Goal: Information Seeking & Learning: Learn about a topic

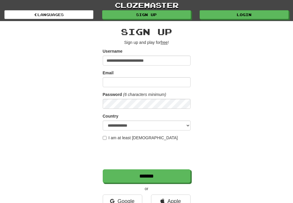
click at [233, 14] on link "Login" at bounding box center [244, 14] width 89 height 9
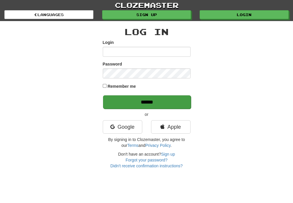
type input "**********"
click at [148, 100] on input "******" at bounding box center [147, 101] width 88 height 13
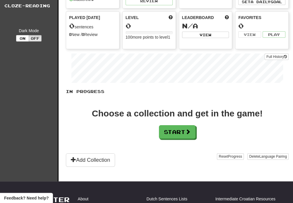
scroll to position [117, 0]
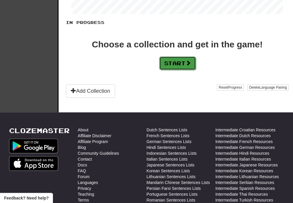
click at [188, 64] on span at bounding box center [188, 62] width 5 height 5
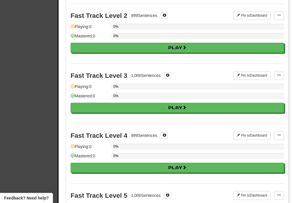
scroll to position [0, 0]
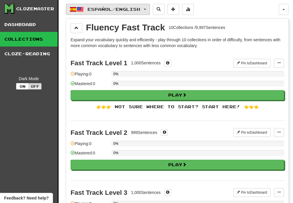
click at [150, 9] on button "Español / English" at bounding box center [108, 9] width 84 height 11
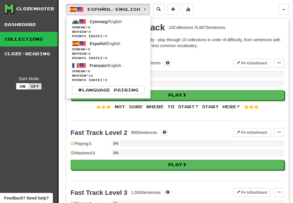
click at [194, 58] on div "Fast Track Level 1 1,000 Sentences Pin to Dashboard Pin to Dashboard Manage Sen…" at bounding box center [177, 86] width 213 height 69
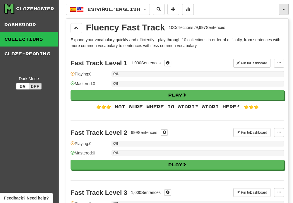
click at [282, 10] on button "button" at bounding box center [284, 9] width 10 height 11
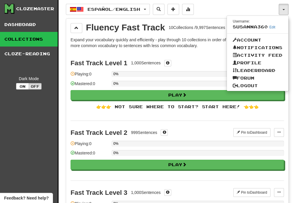
click at [204, 6] on div "Español / English Cymraeg / English Streak: 0 Review: 0 Points today: 0 Español…" at bounding box center [172, 9] width 213 height 11
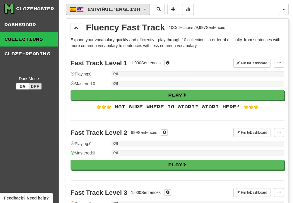
click at [96, 9] on span "Español / English" at bounding box center [114, 9] width 53 height 5
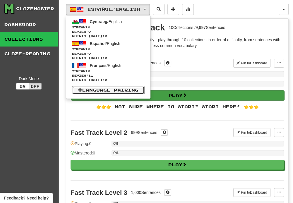
click at [81, 91] on span at bounding box center [80, 90] width 4 height 4
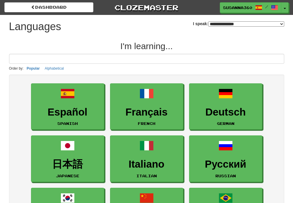
select select "*******"
click at [37, 61] on input at bounding box center [146, 59] width 275 height 10
click at [41, 58] on input at bounding box center [146, 59] width 275 height 10
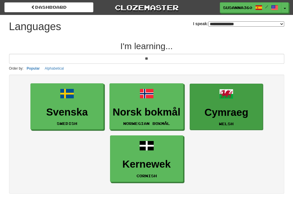
type input "**"
click at [234, 105] on link "Cymraeg Welsh" at bounding box center [226, 107] width 73 height 47
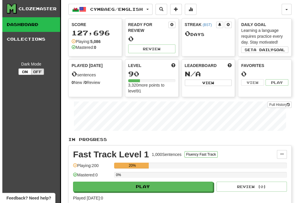
scroll to position [88, 0]
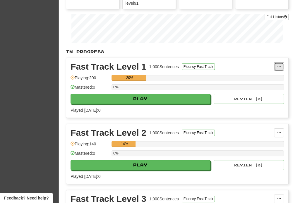
click at [279, 66] on span at bounding box center [279, 67] width 4 height 4
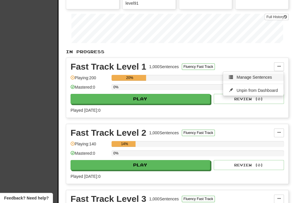
click at [228, 78] on link "Manage Sentences" at bounding box center [253, 78] width 61 height 8
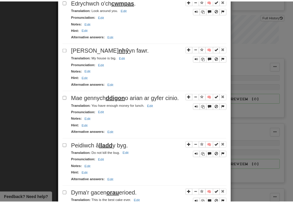
scroll to position [886, 0]
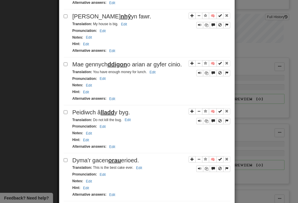
drag, startPoint x: 220, startPoint y: 185, endPoint x: 224, endPoint y: 184, distance: 4.2
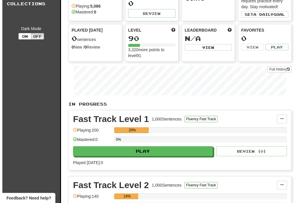
scroll to position [88, 0]
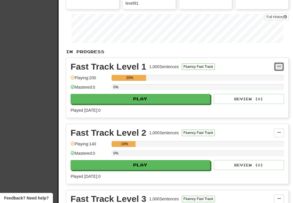
click at [279, 66] on span at bounding box center [279, 67] width 4 height 4
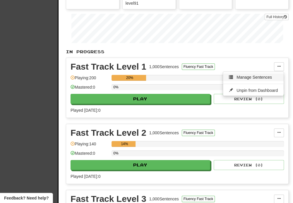
click at [245, 75] on span "Manage Sentences" at bounding box center [254, 77] width 35 height 5
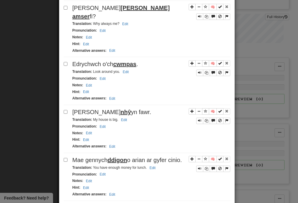
scroll to position [886, 0]
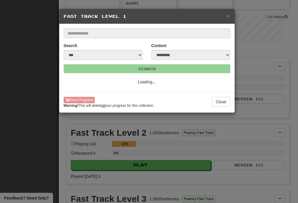
select select "*"
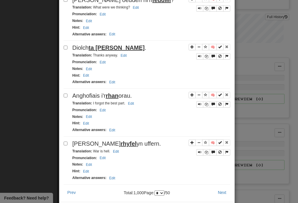
scroll to position [878, 0]
click at [70, 187] on button "Prev" at bounding box center [72, 192] width 16 height 10
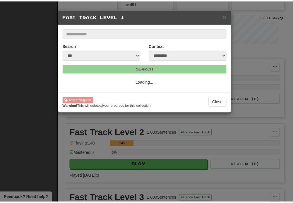
scroll to position [0, 0]
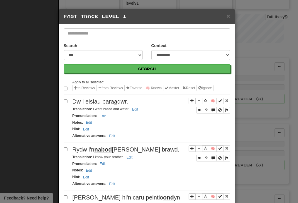
click at [42, 97] on div "**********" at bounding box center [149, 101] width 298 height 203
click at [226, 15] on span "×" at bounding box center [228, 16] width 4 height 7
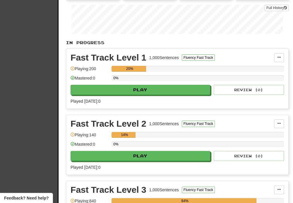
scroll to position [88, 0]
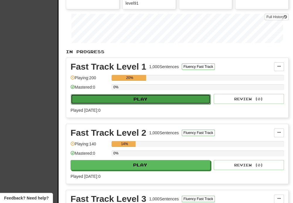
click at [153, 99] on button "Play" at bounding box center [141, 99] width 140 height 10
select select "**"
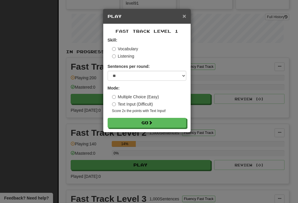
click at [183, 15] on span "×" at bounding box center [184, 16] width 4 height 7
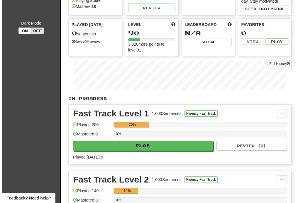
scroll to position [117, 0]
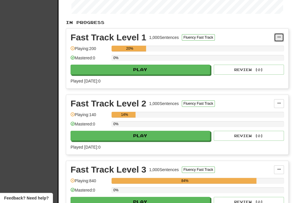
click at [281, 35] on span at bounding box center [279, 37] width 4 height 4
click at [242, 46] on span "Manage Sentences" at bounding box center [254, 48] width 35 height 5
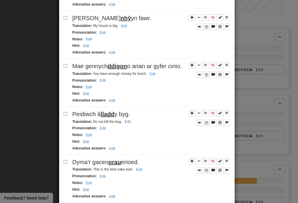
scroll to position [886, 0]
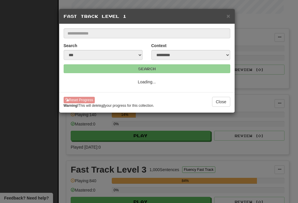
scroll to position [0, 0]
select select "*"
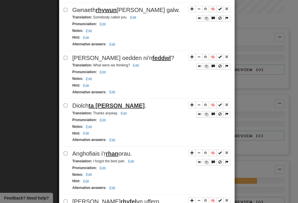
scroll to position [878, 0]
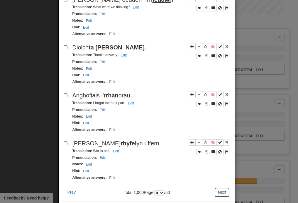
click at [219, 187] on button "Next" at bounding box center [222, 192] width 16 height 10
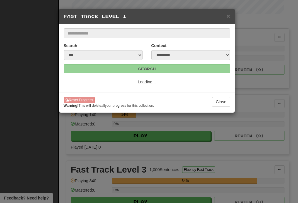
scroll to position [0, 0]
select select "*"
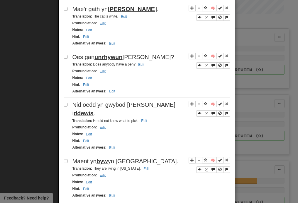
scroll to position [886, 0]
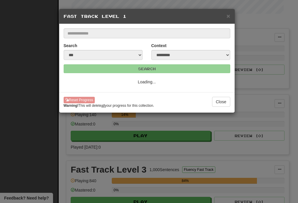
select select "*"
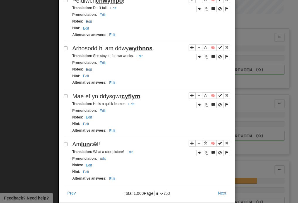
scroll to position [878, 0]
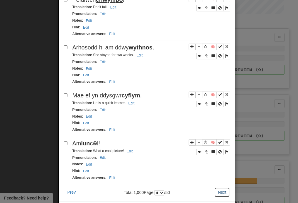
click at [221, 187] on button "Next" at bounding box center [222, 192] width 16 height 10
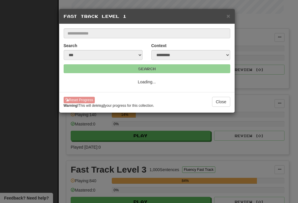
select select "*"
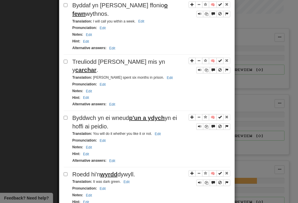
scroll to position [903, 0]
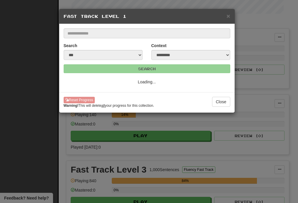
select select "*"
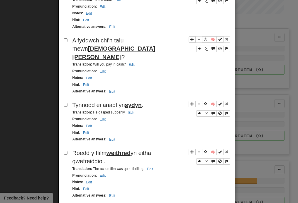
scroll to position [903, 0]
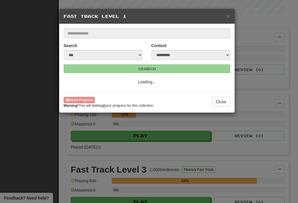
select select "*"
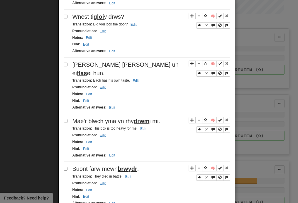
scroll to position [886, 0]
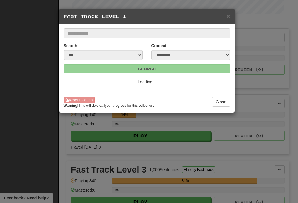
select select "*"
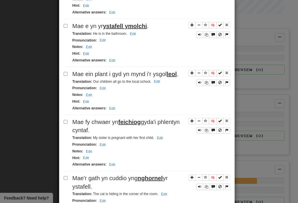
scroll to position [879, 0]
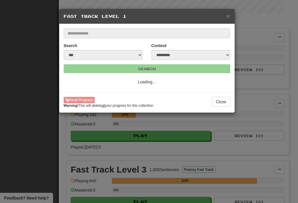
select select "*"
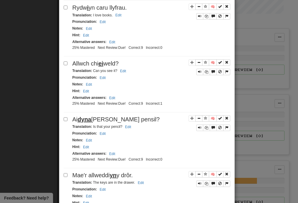
scroll to position [293, 0]
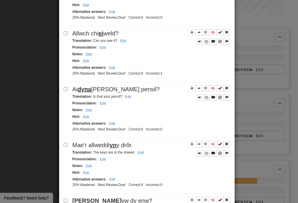
click at [27, 62] on div "**********" at bounding box center [149, 101] width 298 height 203
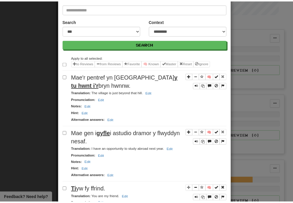
scroll to position [0, 0]
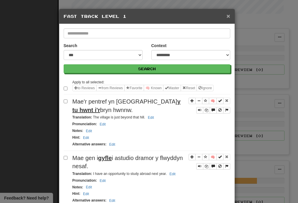
click at [226, 15] on span "×" at bounding box center [228, 16] width 4 height 7
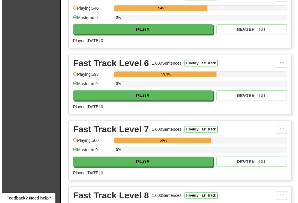
scroll to position [498, 0]
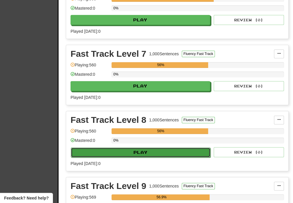
click at [150, 151] on button "Play" at bounding box center [141, 153] width 140 height 10
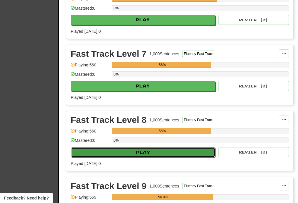
select select "**"
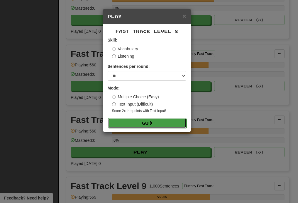
click at [151, 122] on span at bounding box center [150, 123] width 4 height 4
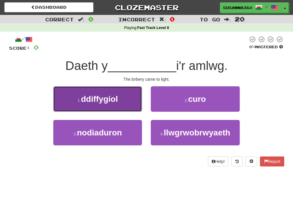
click at [95, 103] on span "ddiffygiol" at bounding box center [99, 99] width 37 height 9
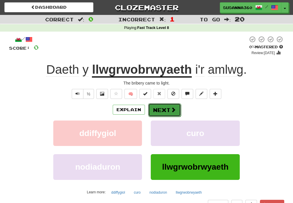
click at [169, 110] on button "Next" at bounding box center [164, 109] width 33 height 13
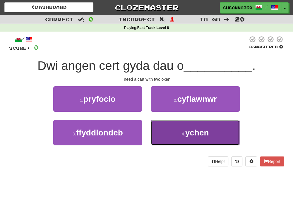
click at [207, 134] on span "ychen" at bounding box center [197, 132] width 24 height 9
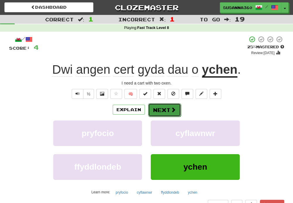
click at [164, 113] on button "Next" at bounding box center [164, 109] width 33 height 13
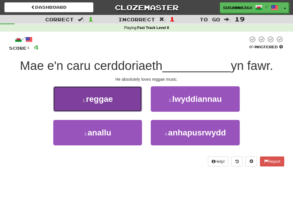
click at [98, 98] on span "reggae" at bounding box center [99, 99] width 27 height 9
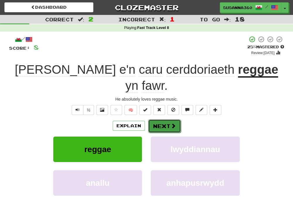
click at [171, 123] on span at bounding box center [173, 125] width 5 height 5
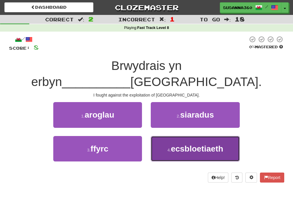
click at [186, 144] on span "ecsbloetiaeth" at bounding box center [197, 148] width 52 height 9
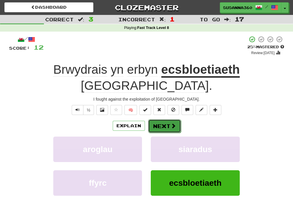
click at [162, 119] on button "Next" at bounding box center [164, 125] width 33 height 13
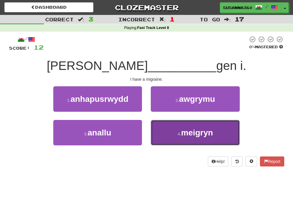
click at [193, 142] on button "4 . meigryn" at bounding box center [195, 132] width 89 height 25
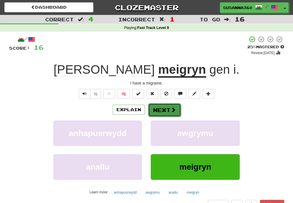
click at [170, 112] on button "Next" at bounding box center [164, 109] width 33 height 13
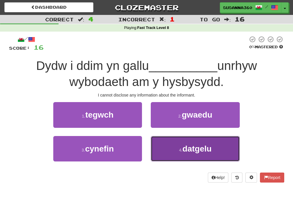
click at [197, 149] on span "datgelu" at bounding box center [196, 148] width 29 height 9
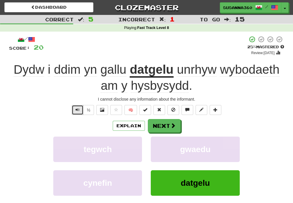
click at [78, 110] on span "Text-to-speech controls" at bounding box center [78, 110] width 4 height 4
click at [177, 127] on button "Next" at bounding box center [164, 125] width 33 height 13
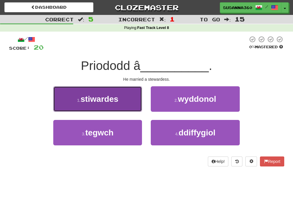
click at [126, 101] on button "1 . stiwardes" at bounding box center [97, 98] width 89 height 25
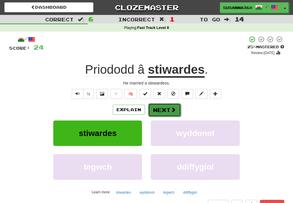
click at [162, 113] on button "Next" at bounding box center [164, 109] width 33 height 13
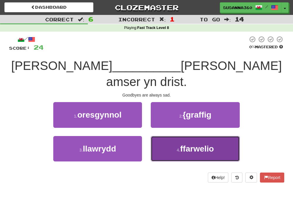
click at [206, 138] on button "4 . ffarwelio" at bounding box center [195, 148] width 89 height 25
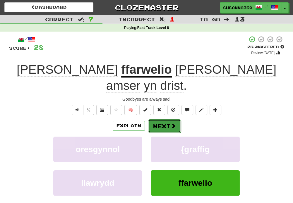
click at [175, 119] on button "Next" at bounding box center [164, 125] width 33 height 13
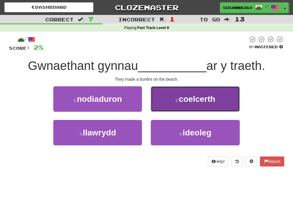
click at [200, 103] on span "coelcerth" at bounding box center [197, 99] width 37 height 9
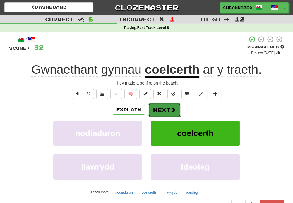
click at [167, 111] on button "Next" at bounding box center [164, 109] width 33 height 13
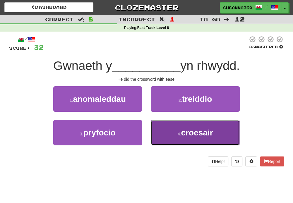
click at [204, 135] on span "croesair" at bounding box center [197, 132] width 32 height 9
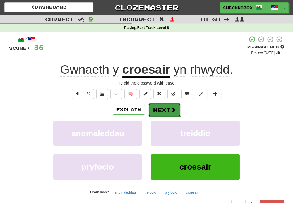
click at [167, 111] on button "Next" at bounding box center [164, 109] width 33 height 13
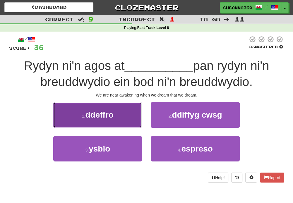
click at [106, 114] on span "ddeffro" at bounding box center [99, 114] width 28 height 9
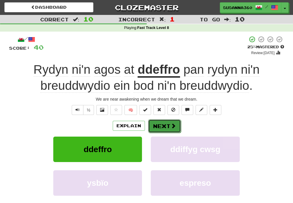
click at [164, 127] on button "Next" at bounding box center [164, 125] width 33 height 13
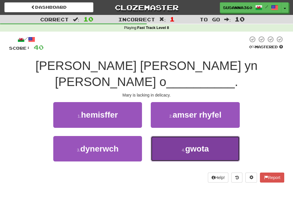
click at [200, 144] on span "gwota" at bounding box center [197, 148] width 24 height 9
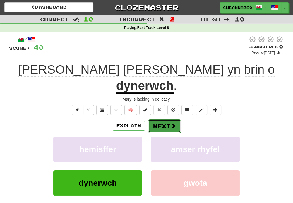
click at [173, 123] on span at bounding box center [173, 125] width 5 height 5
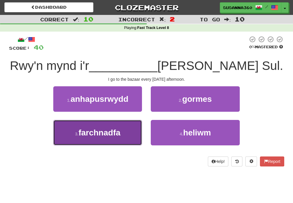
click at [115, 139] on button "3 . farchnadfa" at bounding box center [97, 132] width 89 height 25
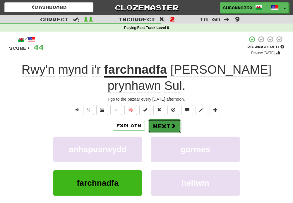
click at [170, 119] on button "Next" at bounding box center [164, 125] width 33 height 13
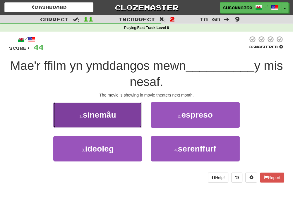
click at [106, 119] on span "sinemâu" at bounding box center [99, 114] width 33 height 9
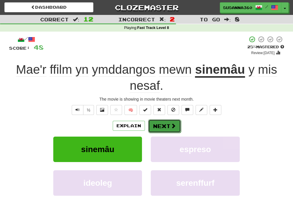
click at [173, 127] on span at bounding box center [173, 125] width 5 height 5
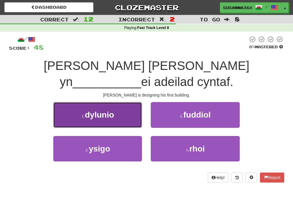
click at [91, 104] on button "1 . dylunio" at bounding box center [97, 114] width 89 height 25
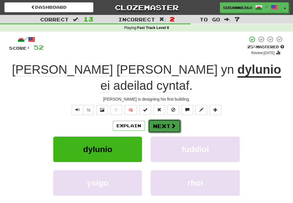
click at [171, 123] on span at bounding box center [173, 125] width 5 height 5
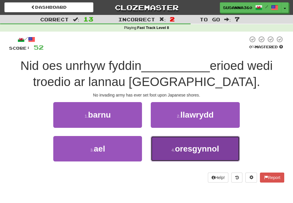
click at [213, 152] on span "oresgynnol" at bounding box center [197, 148] width 44 height 9
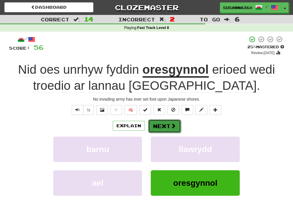
click at [174, 129] on button "Next" at bounding box center [164, 125] width 33 height 13
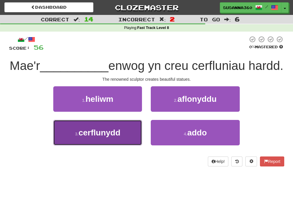
click at [106, 137] on span "cerflunydd" at bounding box center [99, 132] width 42 height 9
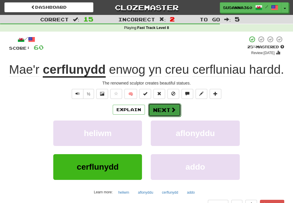
click at [171, 111] on span at bounding box center [173, 109] width 5 height 5
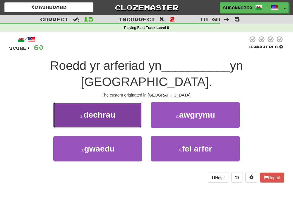
click at [107, 104] on button "1 . dechrau" at bounding box center [97, 114] width 89 height 25
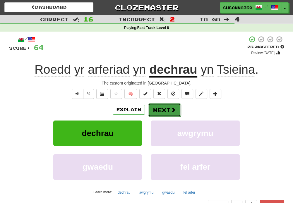
click at [170, 113] on button "Next" at bounding box center [164, 109] width 33 height 13
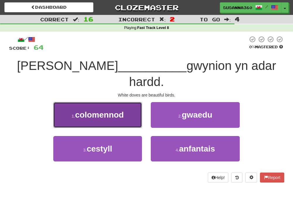
click at [120, 110] on span "colomennod" at bounding box center [99, 114] width 49 height 9
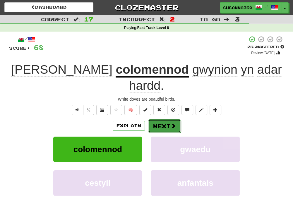
click at [166, 119] on button "Next" at bounding box center [164, 125] width 33 height 13
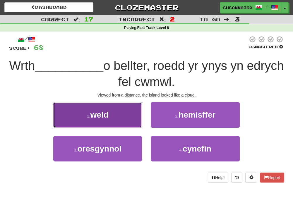
click at [119, 118] on button "1 . weld" at bounding box center [97, 114] width 89 height 25
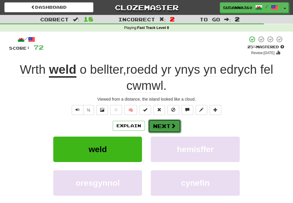
click at [173, 124] on span at bounding box center [173, 125] width 5 height 5
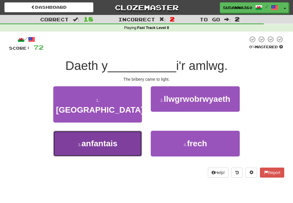
click at [118, 138] on button "3 . anfantais" at bounding box center [97, 143] width 89 height 25
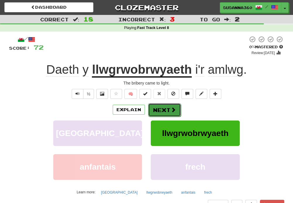
click at [171, 110] on span at bounding box center [173, 109] width 5 height 5
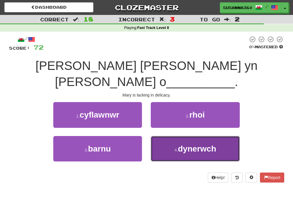
click at [203, 144] on span "dynerwch" at bounding box center [197, 148] width 38 height 9
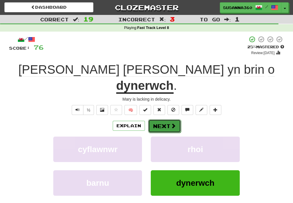
click at [167, 119] on button "Next" at bounding box center [164, 125] width 33 height 13
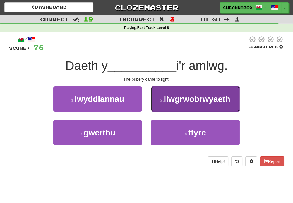
click at [197, 101] on span "llwgrwobrwyaeth" at bounding box center [197, 99] width 66 height 9
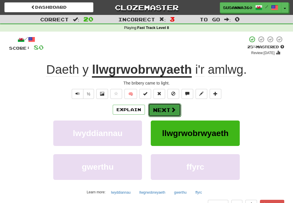
click at [173, 110] on span at bounding box center [173, 109] width 5 height 5
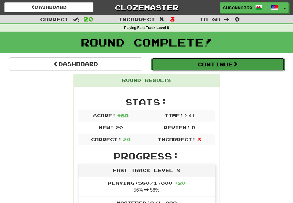
click at [221, 67] on button "Continue" at bounding box center [217, 64] width 133 height 13
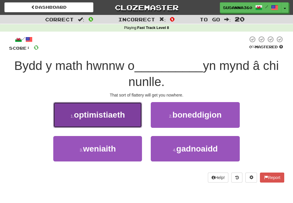
click at [107, 118] on span "optimistiaeth" at bounding box center [99, 114] width 51 height 9
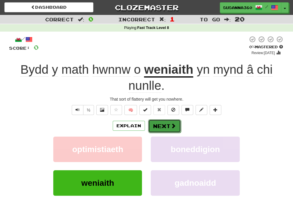
click at [171, 126] on span at bounding box center [173, 125] width 5 height 5
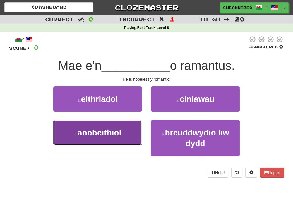
click at [105, 134] on span "anobeithiol" at bounding box center [100, 132] width 44 height 9
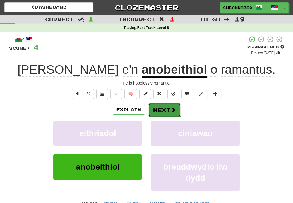
click at [173, 112] on span at bounding box center [173, 109] width 5 height 5
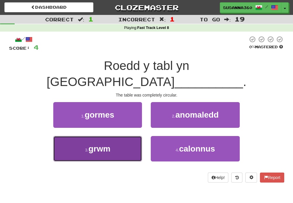
click at [107, 144] on span "grwm" at bounding box center [99, 148] width 22 height 9
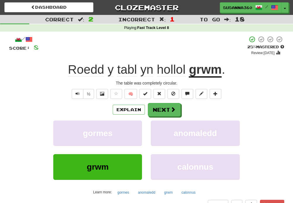
click at [120, 83] on div "The table was completely circular." at bounding box center [146, 83] width 275 height 6
click at [85, 71] on span "Roedd" at bounding box center [86, 70] width 36 height 14
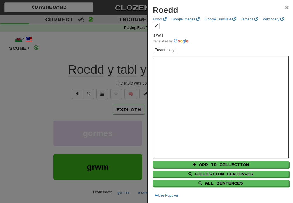
click at [285, 6] on span "×" at bounding box center [287, 7] width 4 height 7
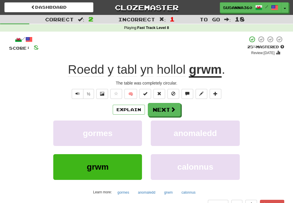
click at [132, 70] on span "tabl" at bounding box center [127, 70] width 20 height 14
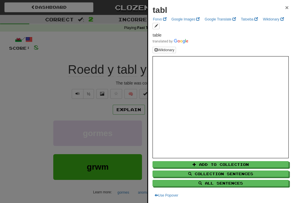
click at [285, 9] on span "×" at bounding box center [287, 7] width 4 height 7
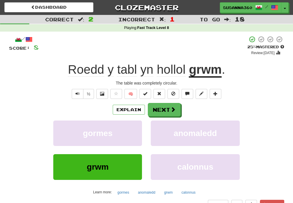
click at [201, 73] on u "grwm" at bounding box center [205, 70] width 33 height 15
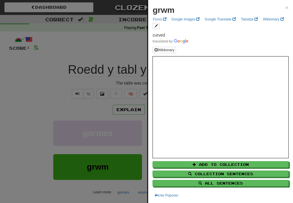
click at [83, 113] on div at bounding box center [146, 101] width 293 height 203
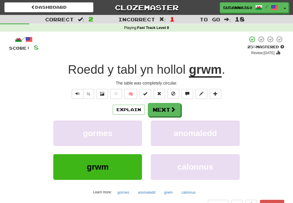
click at [208, 76] on u "grwm" at bounding box center [205, 70] width 33 height 15
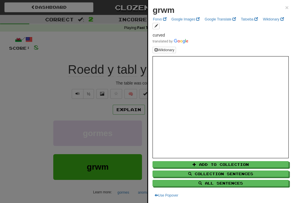
click at [78, 107] on div at bounding box center [146, 101] width 293 height 203
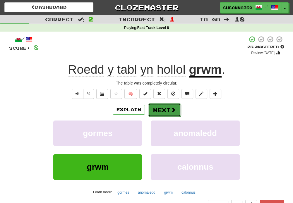
click at [168, 110] on button "Next" at bounding box center [164, 109] width 33 height 13
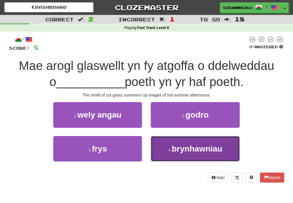
click at [207, 148] on span "brynhawniau" at bounding box center [197, 148] width 51 height 9
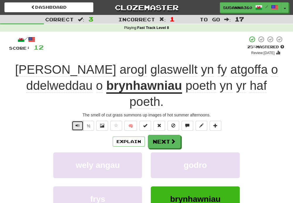
click at [78, 124] on span "Text-to-speech controls" at bounding box center [78, 126] width 4 height 4
click at [176, 135] on button "Next" at bounding box center [164, 141] width 33 height 13
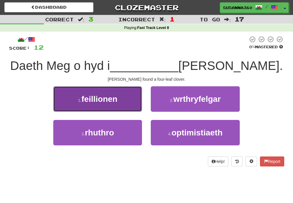
click at [102, 105] on button "1 . feillionen" at bounding box center [97, 98] width 89 height 25
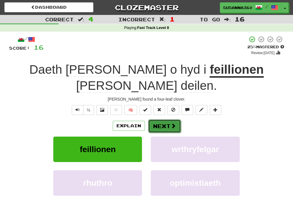
click at [158, 119] on button "Next" at bounding box center [164, 125] width 33 height 13
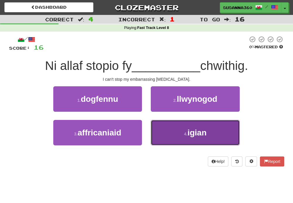
click at [204, 142] on button "4 . igian" at bounding box center [195, 132] width 89 height 25
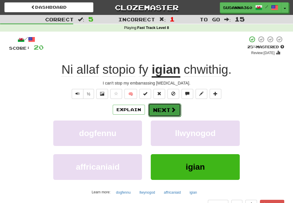
click at [167, 109] on button "Next" at bounding box center [164, 109] width 33 height 13
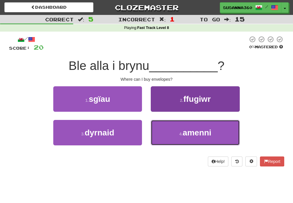
click at [200, 132] on span "amenni" at bounding box center [197, 132] width 29 height 9
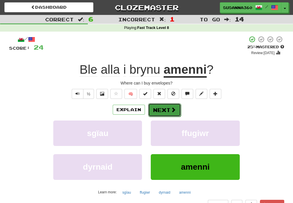
click at [165, 111] on button "Next" at bounding box center [164, 109] width 33 height 13
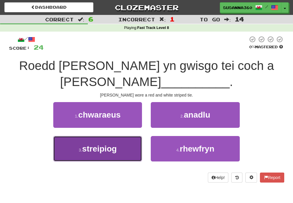
click at [119, 151] on button "3 . streipiog" at bounding box center [97, 148] width 89 height 25
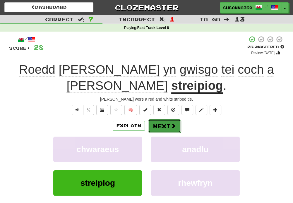
click at [159, 119] on button "Next" at bounding box center [164, 125] width 33 height 13
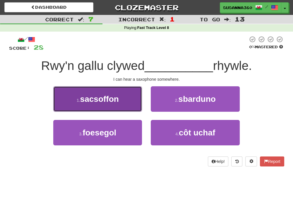
click at [114, 104] on button "1 . sacsoffon" at bounding box center [97, 98] width 89 height 25
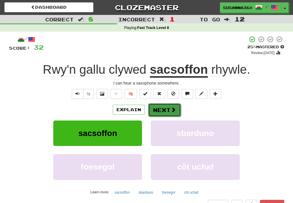
click at [175, 110] on button "Next" at bounding box center [164, 109] width 33 height 13
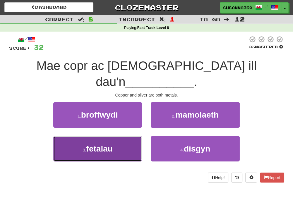
click at [117, 136] on button "3 . fetalau" at bounding box center [97, 148] width 89 height 25
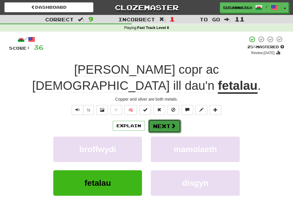
click at [159, 119] on button "Next" at bounding box center [164, 125] width 33 height 13
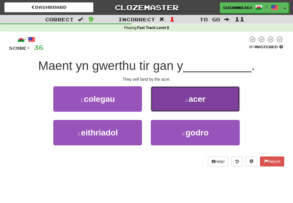
click at [206, 101] on button "2 . acer" at bounding box center [195, 98] width 89 height 25
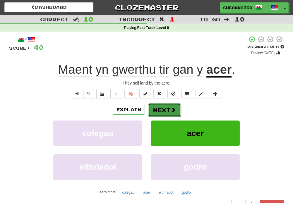
click at [172, 112] on span at bounding box center [173, 109] width 5 height 5
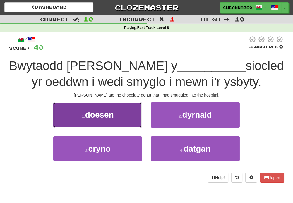
click at [112, 118] on span "doesen" at bounding box center [99, 114] width 29 height 9
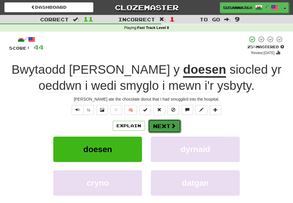
click at [164, 127] on button "Next" at bounding box center [164, 125] width 33 height 13
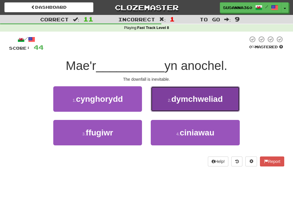
click at [209, 103] on span "dymchweliad" at bounding box center [197, 99] width 52 height 9
